Goal: Transaction & Acquisition: Purchase product/service

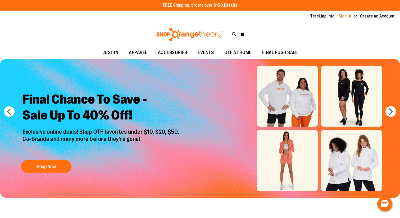
click at [342, 16] on link "Sign In" at bounding box center [345, 16] width 13 height 6
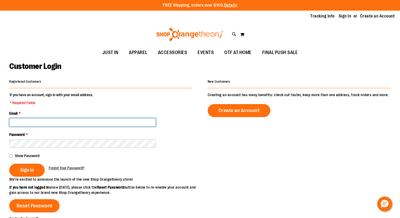
click at [88, 123] on input "Email *" at bounding box center [82, 122] width 147 height 8
type input "**********"
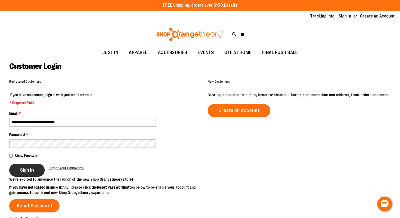
click at [27, 170] on span "Sign In" at bounding box center [27, 170] width 14 height 6
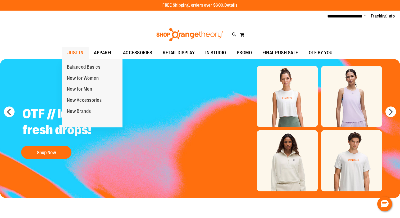
click at [72, 53] on span "JUST IN" at bounding box center [75, 53] width 16 height 12
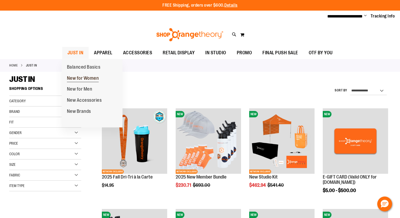
click at [79, 79] on span "New for Women" at bounding box center [83, 78] width 32 height 7
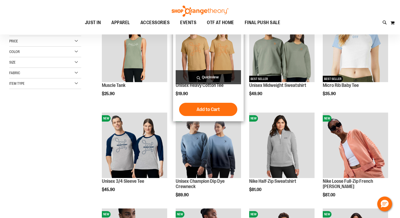
scroll to position [96, 0]
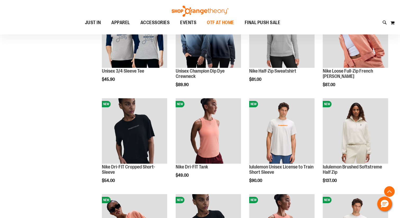
scroll to position [137, 0]
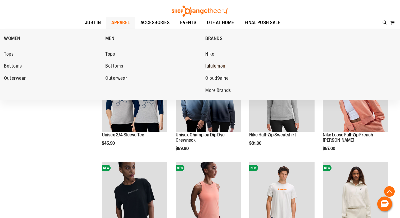
click at [217, 69] on span "lululemon" at bounding box center [215, 66] width 20 height 7
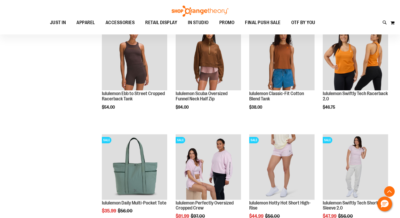
scroll to position [373, 0]
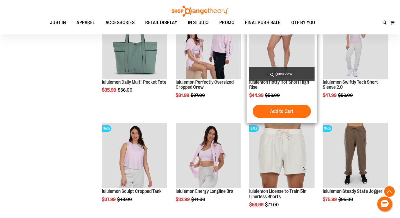
scroll to position [534, 0]
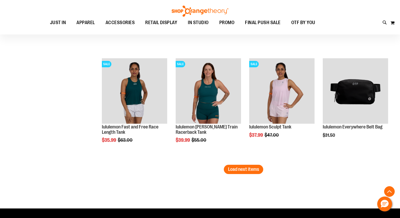
scroll to position [934, 0]
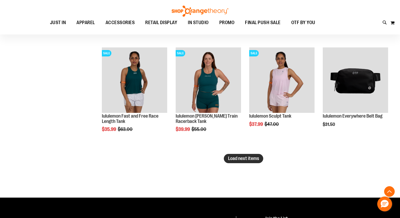
click at [238, 158] on span "Load next items" at bounding box center [243, 158] width 31 height 5
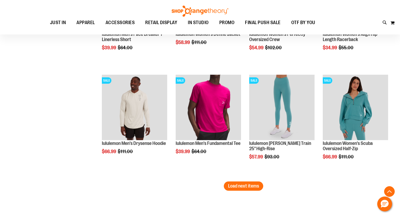
scroll to position [1237, 0]
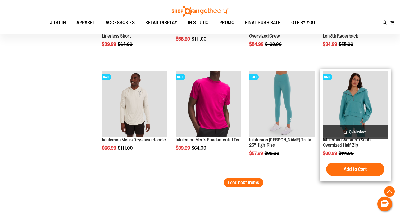
click at [341, 103] on img "product" at bounding box center [355, 103] width 65 height 65
click at [352, 132] on span "Quickview" at bounding box center [355, 132] width 65 height 14
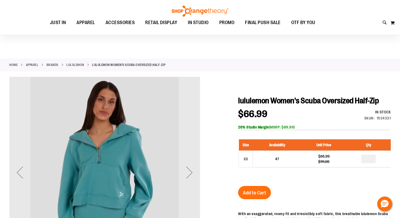
scroll to position [26, 0]
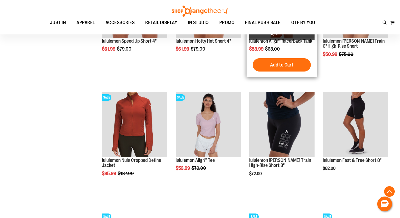
scroll to position [448, 0]
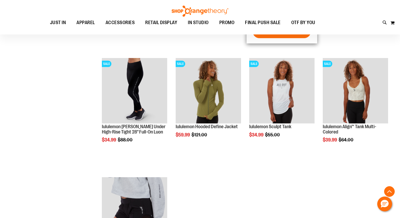
scroll to position [796, 0]
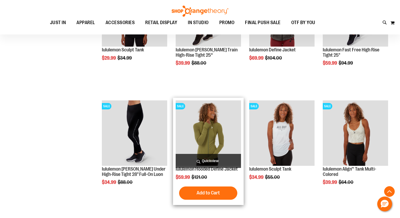
click at [210, 163] on span "Quickview" at bounding box center [208, 161] width 65 height 14
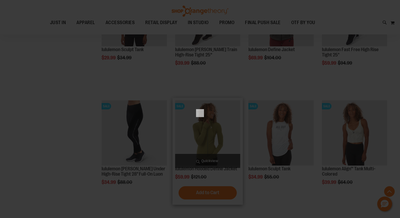
scroll to position [0, 0]
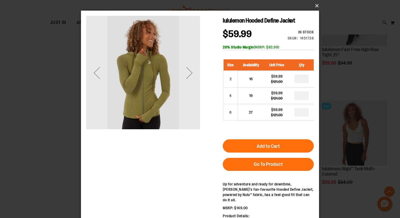
click at [316, 6] on button "×" at bounding box center [202, 6] width 238 height 12
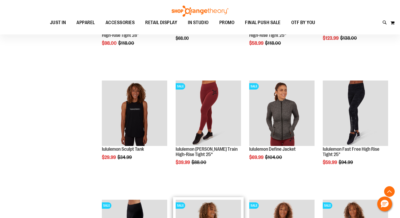
scroll to position [688, 0]
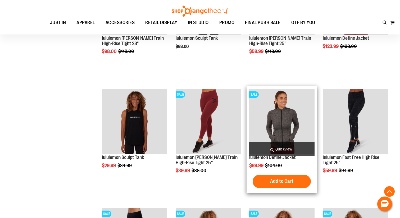
click at [291, 146] on span "Quickview" at bounding box center [281, 149] width 65 height 14
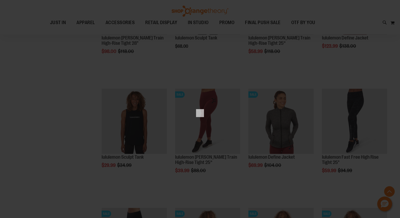
scroll to position [0, 0]
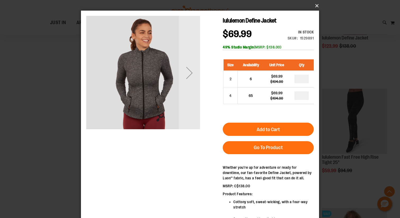
click at [314, 6] on button "×" at bounding box center [202, 6] width 238 height 12
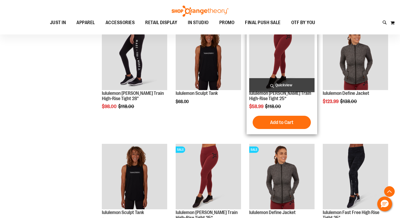
scroll to position [643, 0]
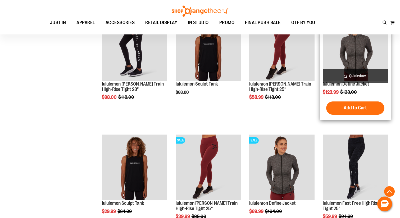
click at [355, 76] on span "Quickview" at bounding box center [355, 76] width 65 height 14
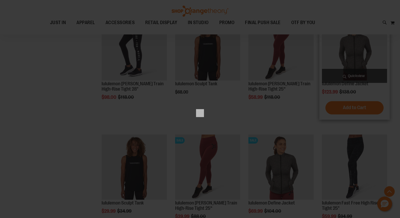
scroll to position [0, 0]
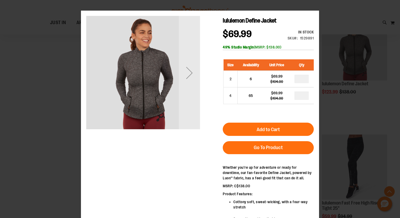
click at [315, 5] on div "×" at bounding box center [200, 109] width 400 height 218
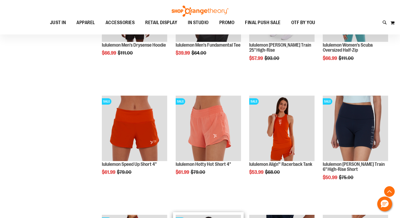
scroll to position [319, 0]
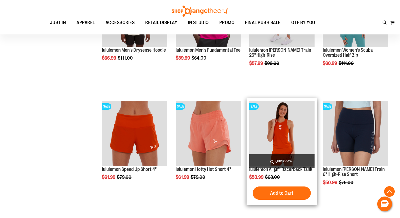
click at [286, 160] on span "Quickview" at bounding box center [281, 161] width 65 height 14
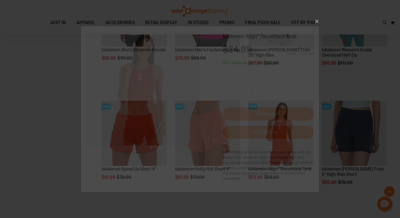
scroll to position [0, 0]
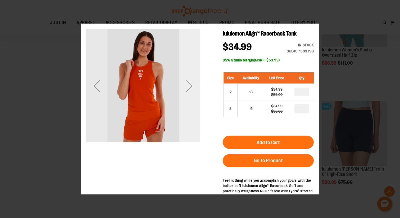
click at [189, 94] on div "Next" at bounding box center [189, 85] width 21 height 21
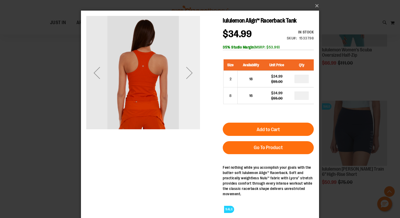
click at [188, 70] on div "Next" at bounding box center [189, 72] width 21 height 21
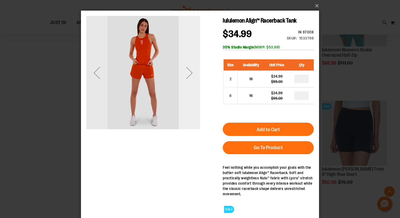
click at [188, 70] on div "Next" at bounding box center [189, 72] width 21 height 21
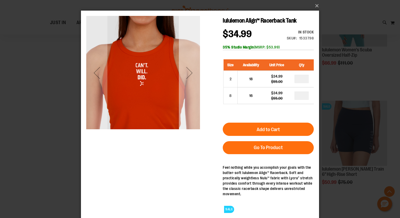
click at [188, 71] on div "Next" at bounding box center [189, 72] width 21 height 21
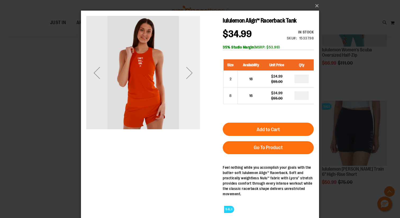
click at [188, 71] on div "Next" at bounding box center [189, 72] width 21 height 21
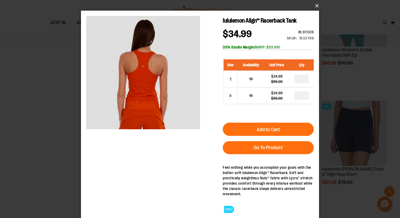
click at [315, 6] on button "×" at bounding box center [202, 6] width 238 height 12
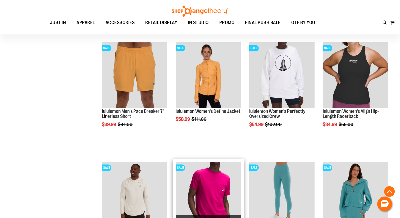
scroll to position [129, 0]
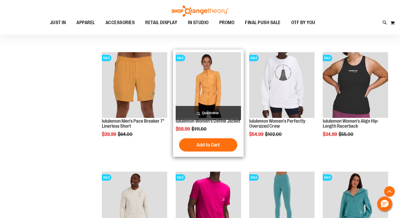
click at [216, 108] on span "Quickview" at bounding box center [208, 113] width 65 height 14
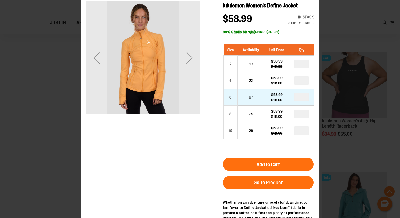
scroll to position [16, 0]
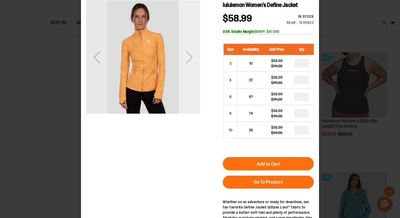
click at [191, 58] on div "Next" at bounding box center [189, 57] width 21 height 21
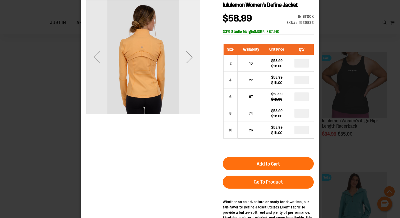
click at [190, 58] on div "Next" at bounding box center [189, 57] width 21 height 21
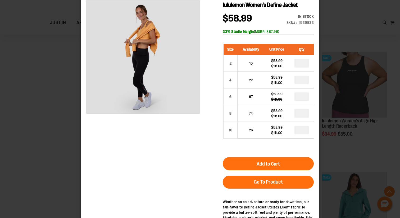
scroll to position [0, 0]
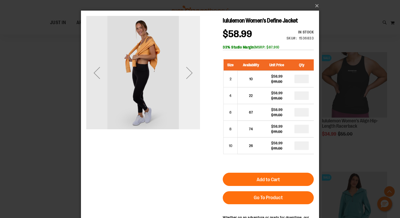
click at [193, 75] on div "Next" at bounding box center [189, 72] width 21 height 21
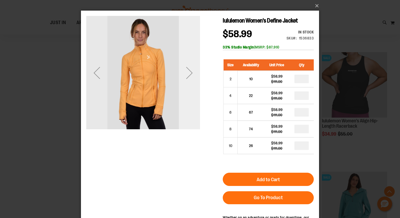
click at [195, 73] on div "Next" at bounding box center [189, 72] width 21 height 21
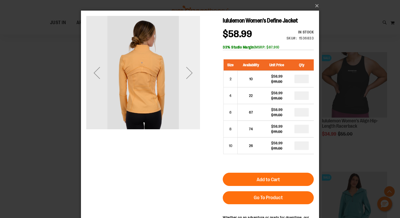
click at [191, 73] on div "Next" at bounding box center [189, 72] width 21 height 21
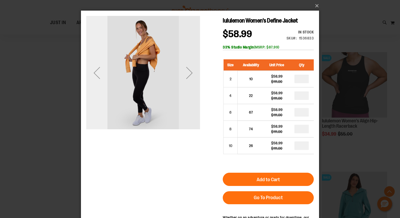
click at [94, 75] on div "Previous" at bounding box center [96, 72] width 21 height 21
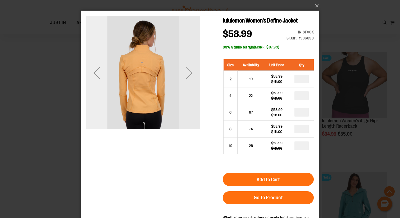
click at [94, 75] on div "Previous" at bounding box center [96, 72] width 21 height 21
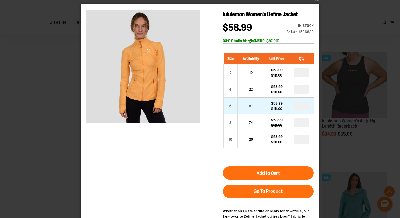
scroll to position [11, 0]
